Goal: Use online tool/utility: Utilize a website feature to perform a specific function

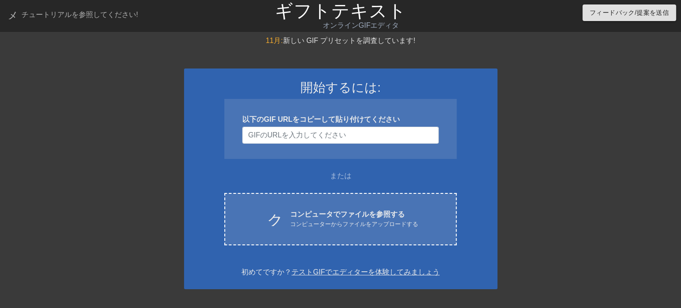
drag, startPoint x: 645, startPoint y: 51, endPoint x: 611, endPoint y: 65, distance: 37.2
click at [645, 51] on div "11月: 新しい GIF プリセットを調査しています! 開始するには: 以下のGIF URLをコピーして貼り付けてください または クラウドアップロード コン…" at bounding box center [340, 265] width 681 height 460
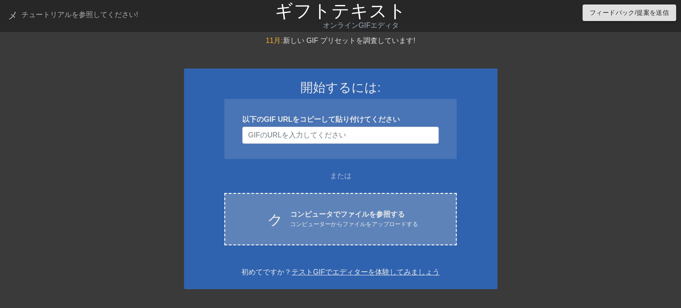
click at [273, 221] on font "クラウドアップロード" at bounding box center [349, 218] width 165 height 16
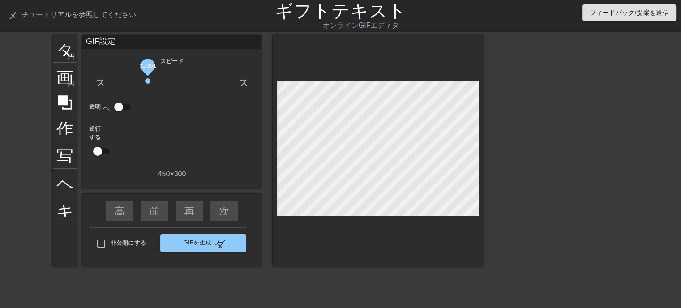
click at [148, 81] on span "x0.351" at bounding box center [172, 81] width 106 height 11
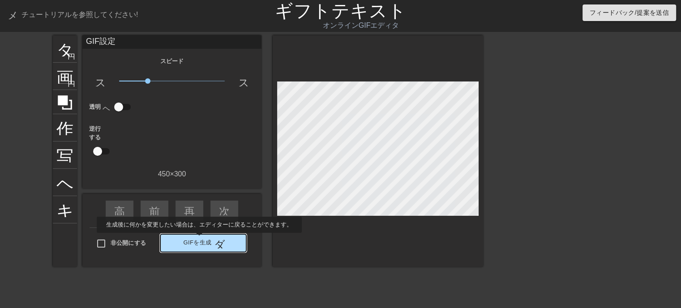
click at [199, 240] on font "GIFを生成" at bounding box center [197, 242] width 28 height 7
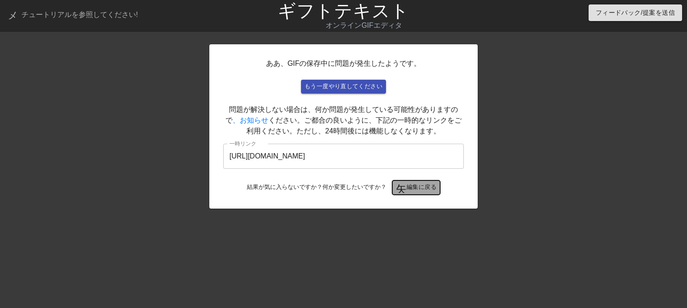
click at [408, 188] on font "編集に戻る" at bounding box center [422, 187] width 30 height 7
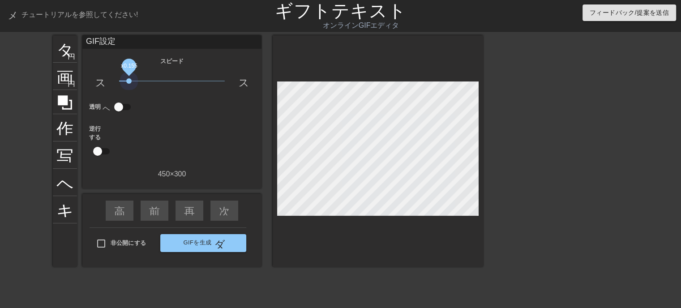
click at [129, 79] on span "x0.155" at bounding box center [172, 81] width 106 height 11
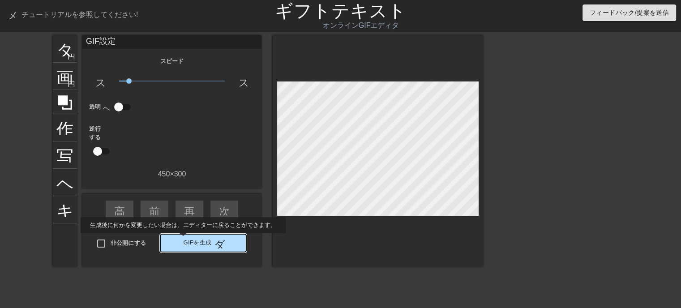
click at [194, 239] on font "GIFを生成" at bounding box center [197, 242] width 28 height 7
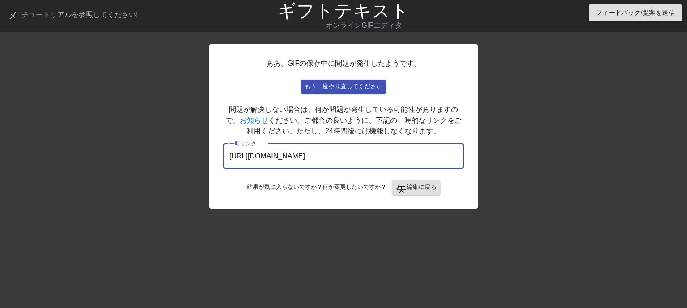
drag, startPoint x: 394, startPoint y: 158, endPoint x: 228, endPoint y: 156, distance: 166.1
click at [200, 157] on div "ああ、GIFの保存中に問題が発生したようです。 もう一度やり直してください 問題が解決しない場合は、何か問題が発生している可能性がありますので 、お知らせ く…" at bounding box center [343, 169] width 687 height 269
click at [425, 188] on font "編集に戻る" at bounding box center [422, 187] width 30 height 7
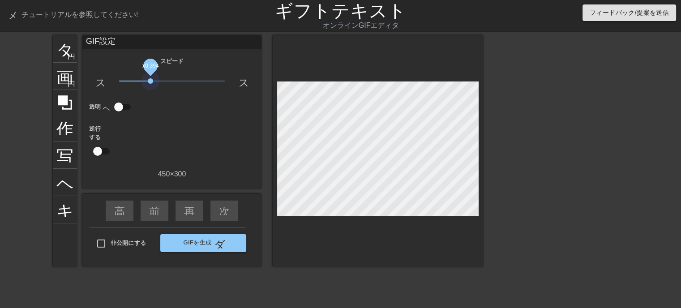
click at [150, 81] on span "x0.394" at bounding box center [172, 81] width 106 height 11
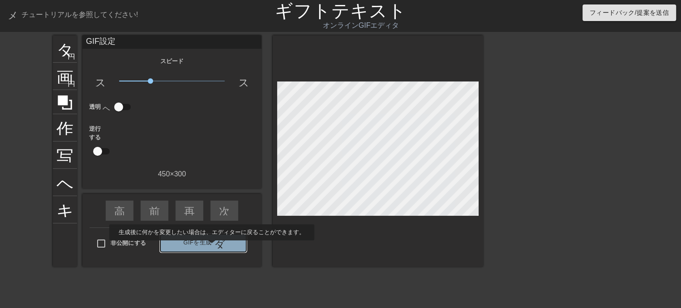
click at [211, 247] on button "GIFを生成 ダブルアロー" at bounding box center [203, 243] width 86 height 18
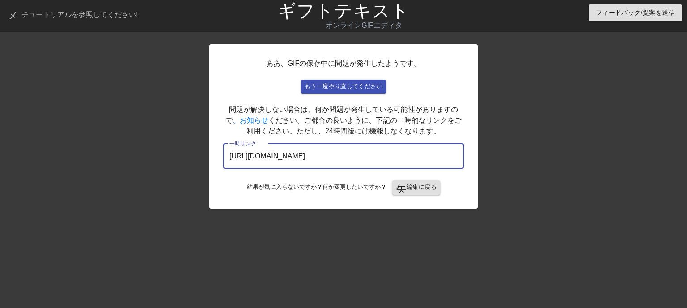
drag, startPoint x: 424, startPoint y: 154, endPoint x: 195, endPoint y: 154, distance: 229.6
click at [195, 154] on div "ああ、GIFの保存中に問題が発生したようです。 もう一度やり直してください 問題が解決しない場合は、何か問題が発生している可能性がありますので 、お知らせ く…" at bounding box center [343, 169] width 687 height 269
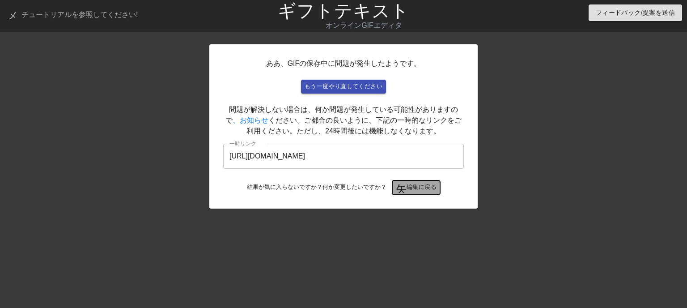
click at [433, 187] on font "編集に戻る" at bounding box center [422, 187] width 30 height 7
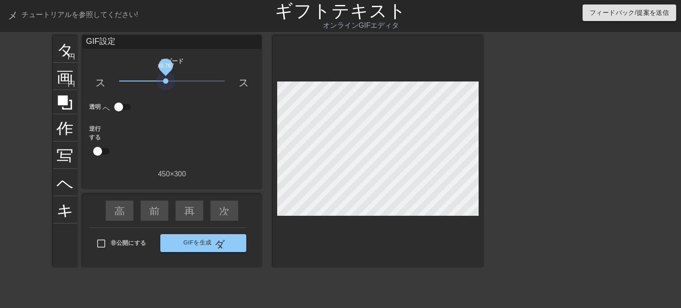
click at [166, 82] on span "x0.767" at bounding box center [172, 81] width 106 height 11
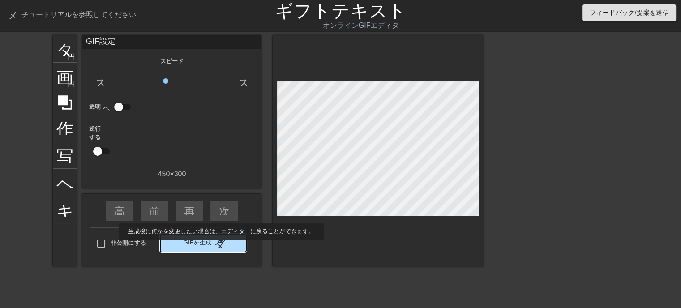
click at [220, 246] on font "ダブルアロー" at bounding box center [247, 243] width 67 height 11
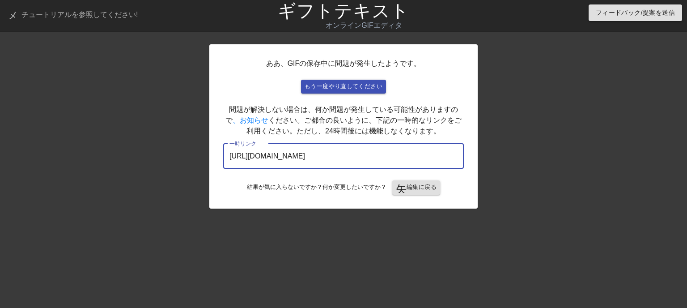
drag, startPoint x: 325, startPoint y: 156, endPoint x: 186, endPoint y: 157, distance: 138.8
click at [186, 157] on div "ああ、GIFの保存中に問題が発生したようです。 もう一度やり直してください 問題が解決しない場合は、何か問題が発生している可能性がありますので 、お知らせ く…" at bounding box center [343, 169] width 687 height 269
click at [408, 183] on font "編集に戻る" at bounding box center [422, 187] width 30 height 10
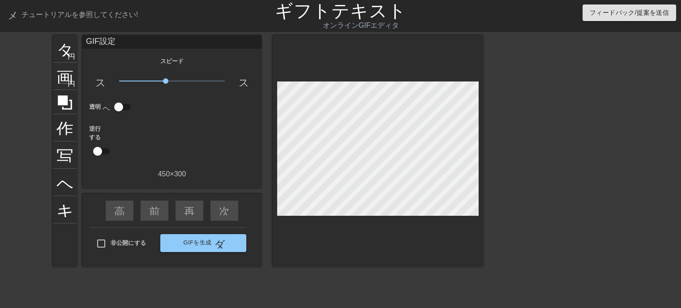
click at [157, 79] on span "0.767倍" at bounding box center [172, 81] width 106 height 11
click at [215, 247] on font "ダブルアロー" at bounding box center [247, 243] width 67 height 11
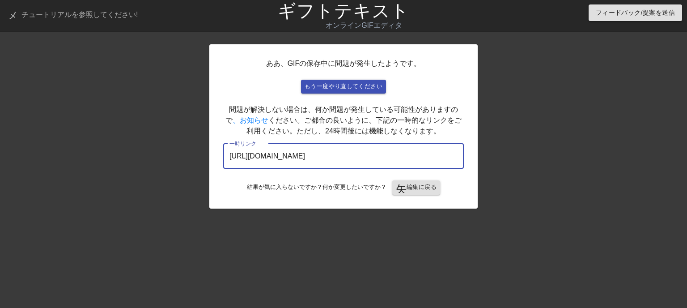
drag, startPoint x: 423, startPoint y: 154, endPoint x: 120, endPoint y: 171, distance: 303.1
click at [93, 173] on div "ああ、GIFの保存中に問題が発生したようです。 もう一度やり直してください 問題が解決しない場合は、何か問題が発生している可能性がありますので 、お知らせ く…" at bounding box center [343, 169] width 687 height 269
